Goal: Information Seeking & Learning: Learn about a topic

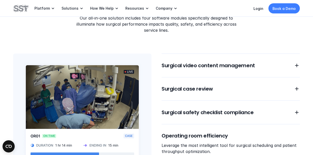
scroll to position [414, 0]
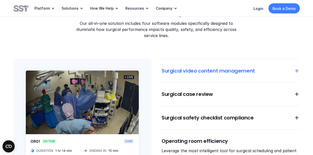
click at [296, 72] on icon at bounding box center [297, 71] width 6 height 6
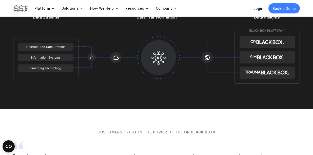
scroll to position [670, 0]
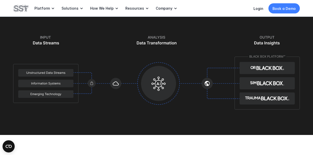
click at [157, 83] on img at bounding box center [156, 75] width 287 height 80
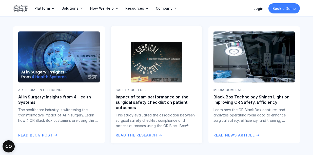
scroll to position [951, 0]
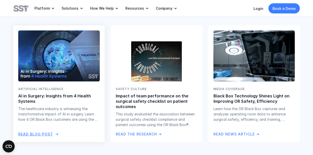
click at [62, 56] on img at bounding box center [58, 56] width 83 height 52
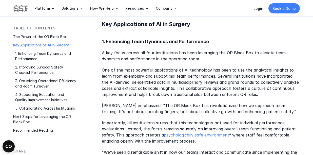
scroll to position [482, 0]
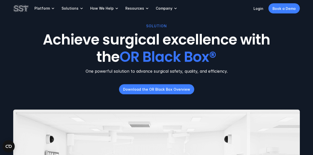
click at [140, 8] on p "Resources" at bounding box center [134, 8] width 19 height 5
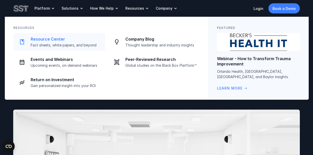
click at [52, 40] on p "Resource Center" at bounding box center [66, 38] width 71 height 5
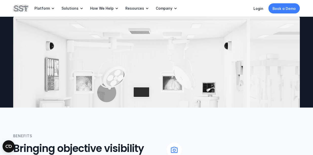
scroll to position [94, 0]
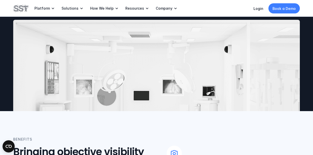
click at [132, 71] on img at bounding box center [156, 97] width 287 height 155
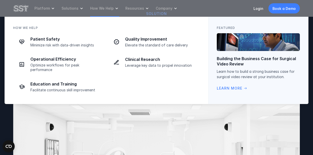
scroll to position [0, 0]
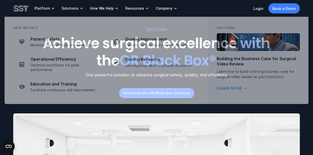
click at [65, 105] on div "SOLUTION Achieve surgical excellence with the OR Black Box® One powerful soluti…" at bounding box center [156, 102] width 313 height 205
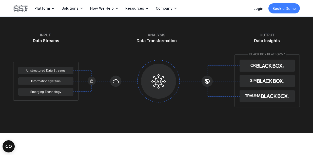
scroll to position [669, 0]
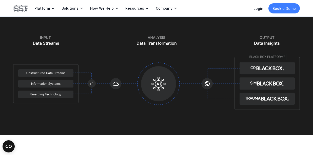
click at [157, 81] on img at bounding box center [156, 75] width 287 height 80
click at [151, 84] on img at bounding box center [156, 75] width 287 height 80
click at [155, 91] on img at bounding box center [156, 75] width 287 height 80
